Goal: Information Seeking & Learning: Learn about a topic

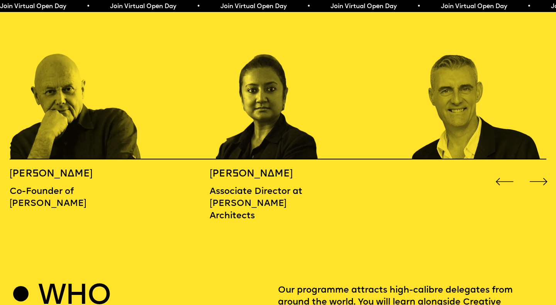
scroll to position [871, 0]
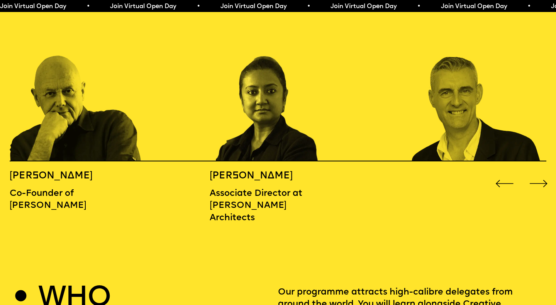
click at [543, 172] on div "Next slide" at bounding box center [539, 183] width 22 height 22
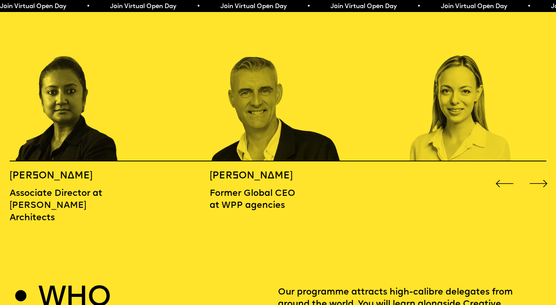
click at [543, 172] on div "Next slide" at bounding box center [539, 183] width 22 height 22
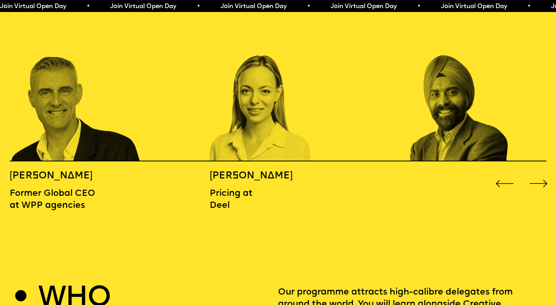
click at [543, 172] on div "Next slide" at bounding box center [539, 183] width 22 height 22
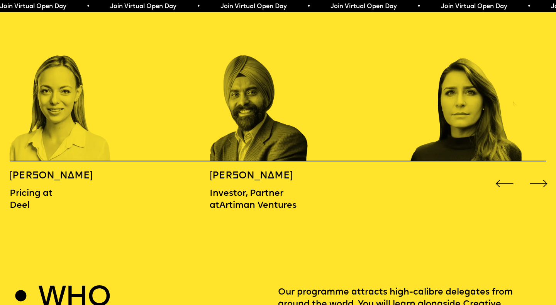
click at [543, 172] on div "Next slide" at bounding box center [539, 183] width 22 height 22
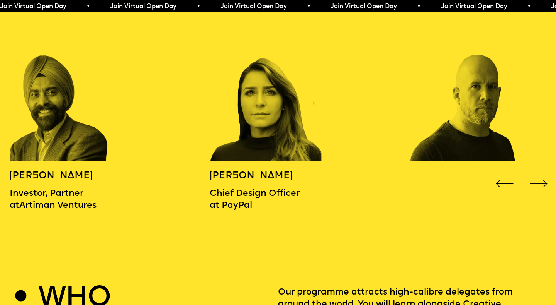
click at [543, 172] on div "Next slide" at bounding box center [539, 183] width 22 height 22
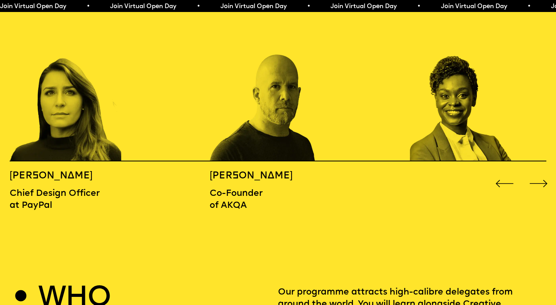
click at [543, 172] on div "Next slide" at bounding box center [539, 183] width 22 height 22
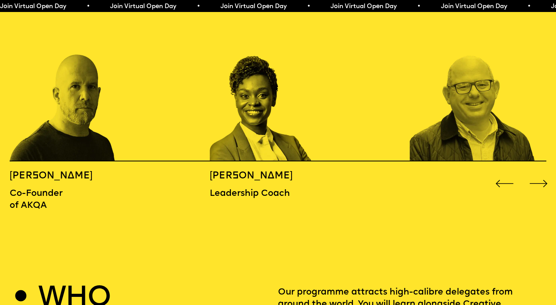
click at [543, 172] on div "Next slide" at bounding box center [539, 183] width 22 height 22
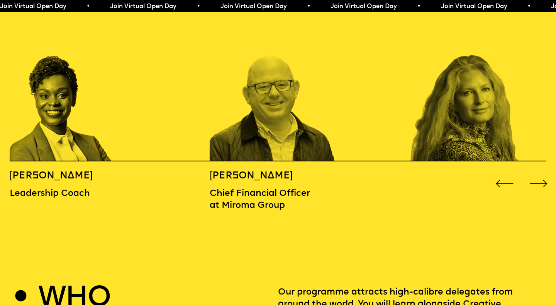
click at [543, 172] on div "Next slide" at bounding box center [539, 183] width 22 height 22
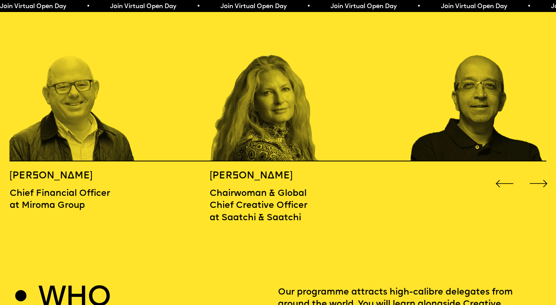
click at [543, 172] on div "Next slide" at bounding box center [539, 183] width 22 height 22
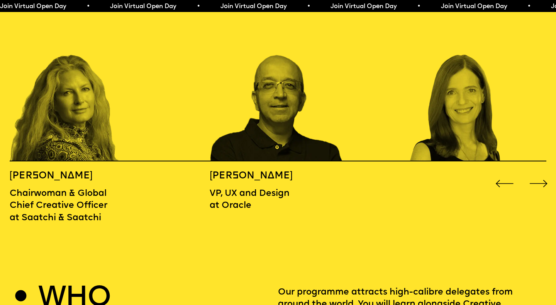
click at [543, 172] on div "Next slide" at bounding box center [539, 183] width 22 height 22
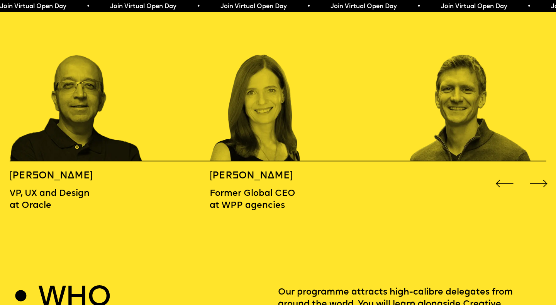
click at [544, 172] on div "Next slide" at bounding box center [539, 183] width 22 height 22
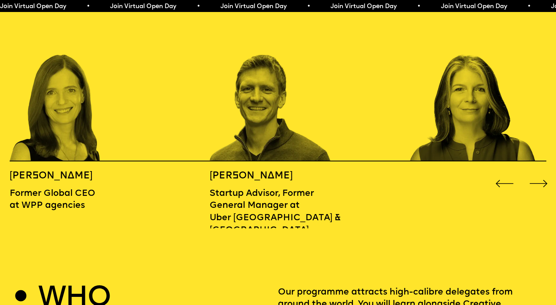
click at [544, 172] on div "Next slide" at bounding box center [539, 183] width 22 height 22
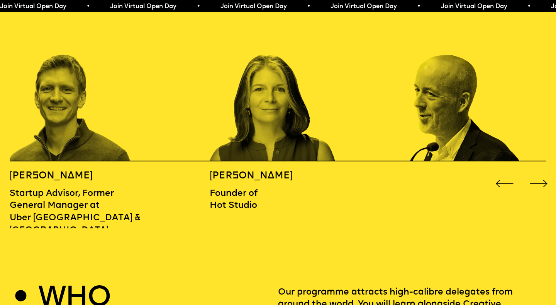
click at [544, 172] on div "Next slide" at bounding box center [539, 183] width 22 height 22
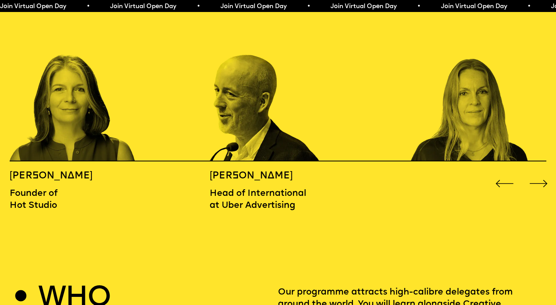
click at [544, 172] on div "Next slide" at bounding box center [539, 183] width 22 height 22
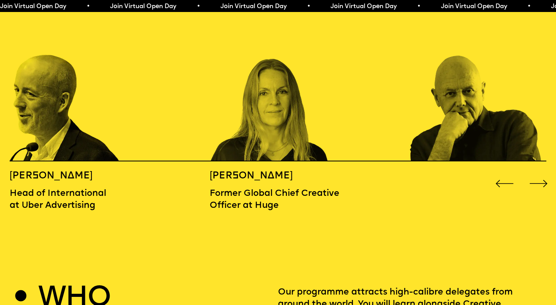
click at [544, 172] on div "Next slide" at bounding box center [539, 183] width 22 height 22
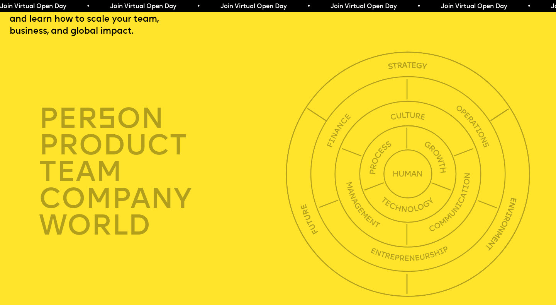
scroll to position [1961, 0]
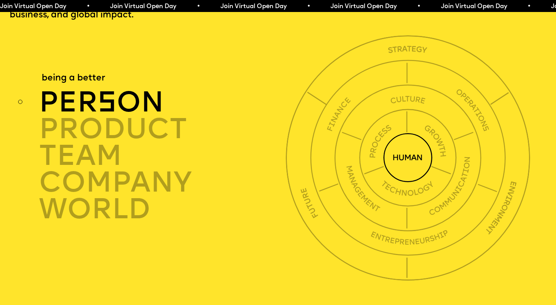
click at [93, 89] on div "per s on" at bounding box center [164, 102] width 250 height 27
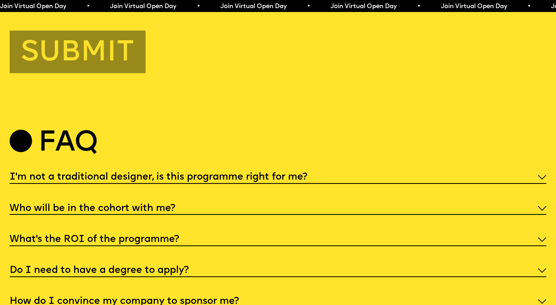
scroll to position [2785, 0]
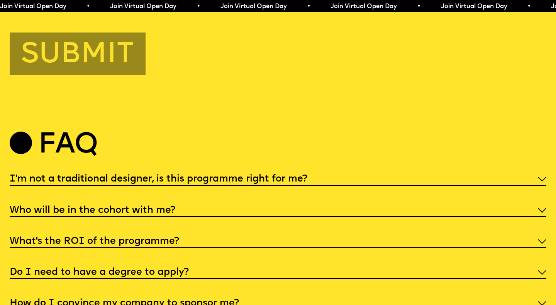
click at [183, 175] on h5 "I'm not a traditional designer, is this programme right for me?" at bounding box center [159, 179] width 298 height 8
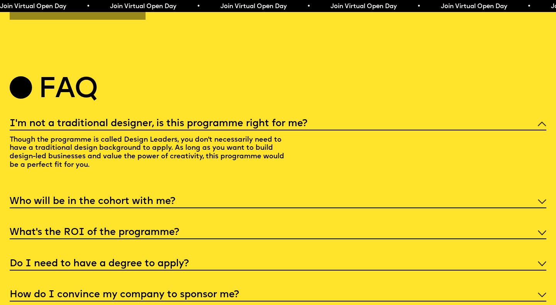
scroll to position [2841, 0]
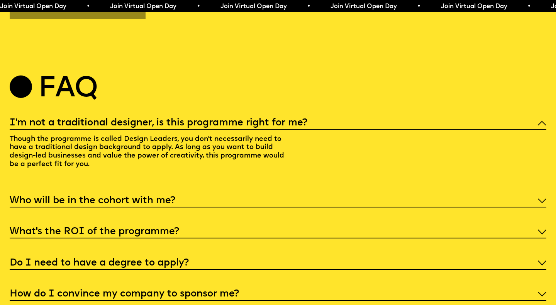
click at [207, 184] on div "I'm not a traditional designer, is this programme right for me? Though the prog…" at bounding box center [278, 223] width 537 height 216
click at [209, 193] on div "Who will be in the cohort with me?" at bounding box center [278, 200] width 537 height 14
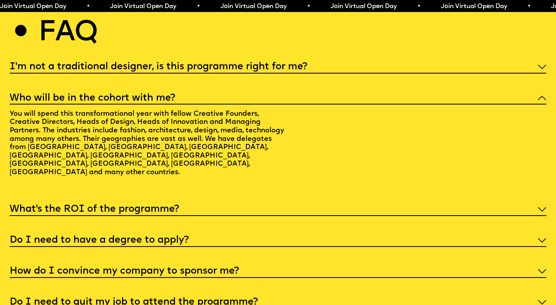
scroll to position [2903, 0]
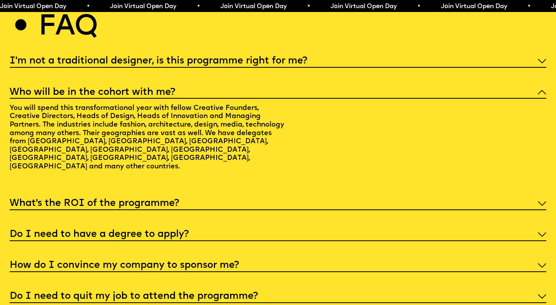
click at [217, 196] on div "What’s the ROI of the programme?" at bounding box center [278, 203] width 537 height 14
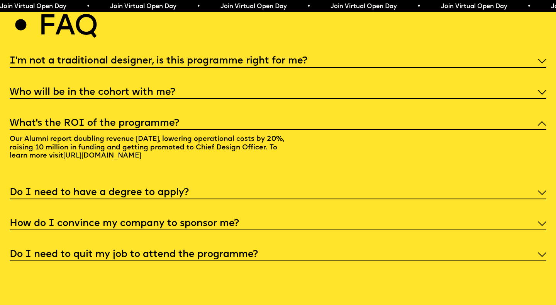
click at [223, 185] on div "Do I need to have a degree to apply?" at bounding box center [278, 192] width 537 height 14
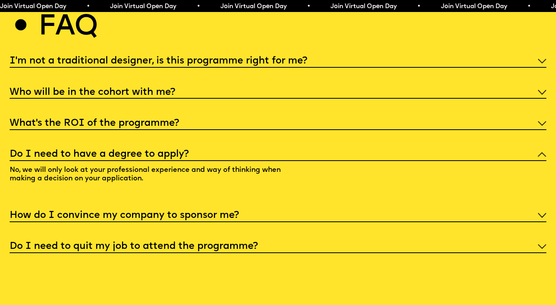
click at [224, 212] on h5 "How do I convince my company to sponsor me?" at bounding box center [125, 215] width 230 height 8
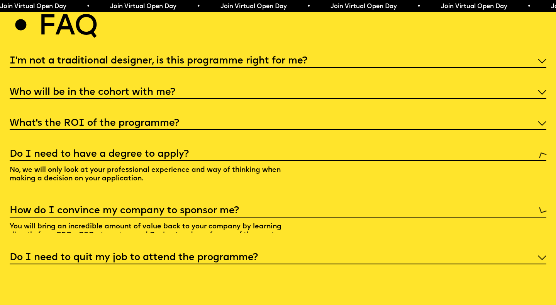
click at [224, 217] on p "You will bring an incredible amount of value back to your company by learning d…" at bounding box center [149, 270] width 278 height 106
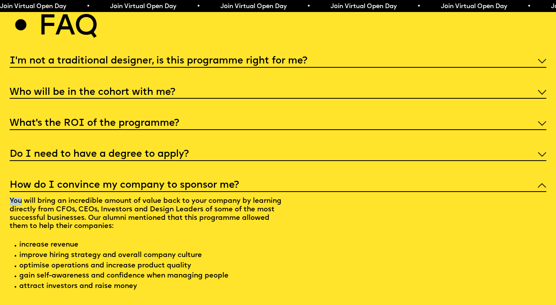
scroll to position [2911, 0]
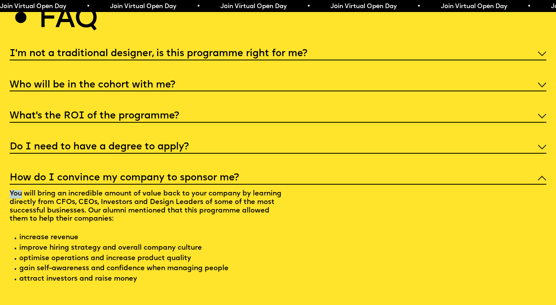
click at [258, 206] on p "You will bring an incredible amount of value back to your company by learning d…" at bounding box center [149, 237] width 278 height 106
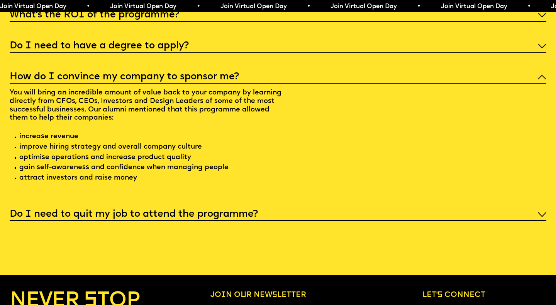
scroll to position [3013, 0]
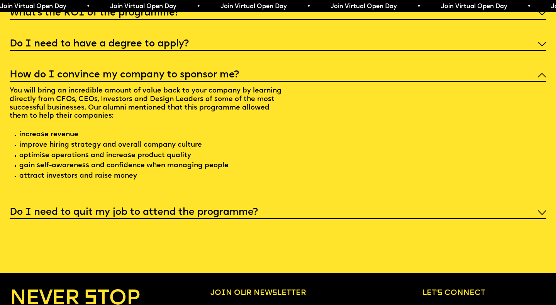
click at [275, 204] on div "Do I need to quit my job to attend the programme?" at bounding box center [278, 211] width 537 height 14
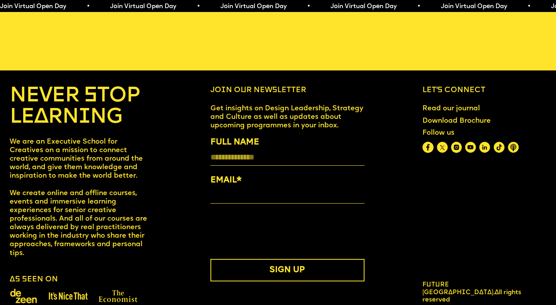
scroll to position [3156, 0]
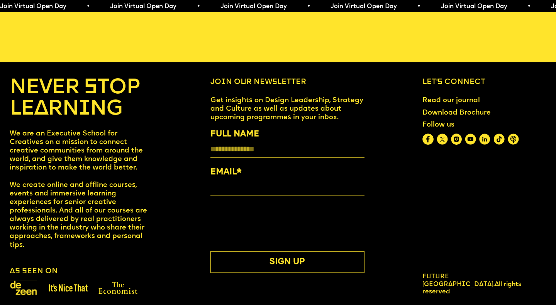
click at [440, 107] on link "Download Brochure" at bounding box center [457, 113] width 76 height 16
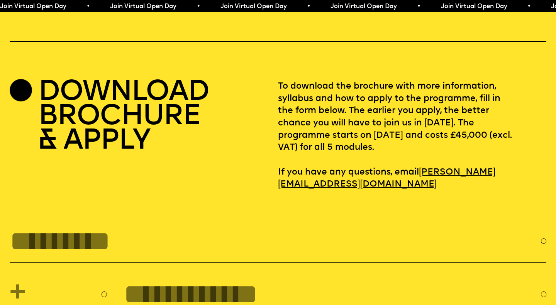
scroll to position [2377, 0]
